Goal: Check status: Check status

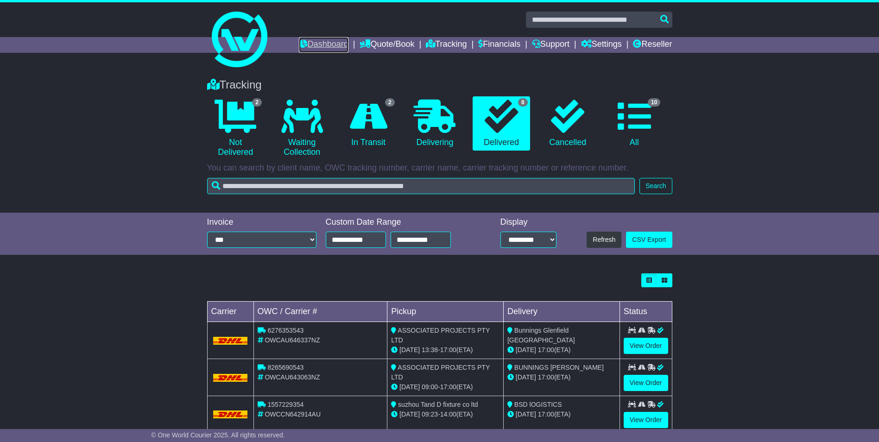
click at [308, 41] on link "Dashboard" at bounding box center [324, 45] width 50 height 16
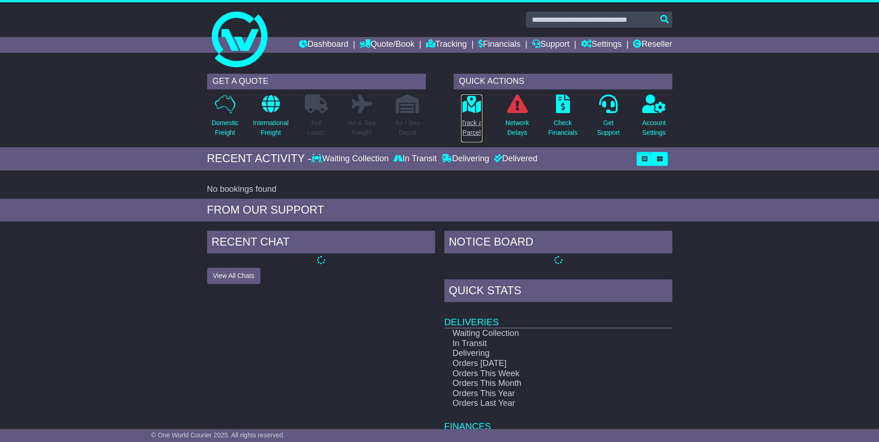
click at [469, 122] on p "Track a Parcel" at bounding box center [471, 127] width 21 height 19
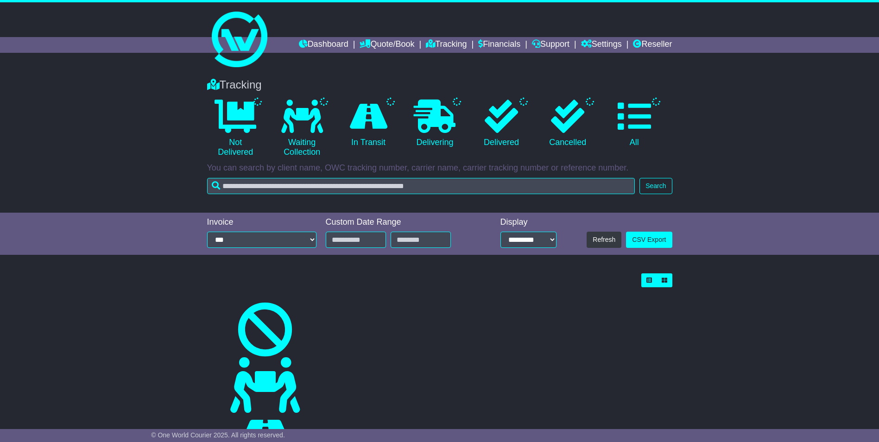
type input "**********"
select select "*"
